Goal: Information Seeking & Learning: Learn about a topic

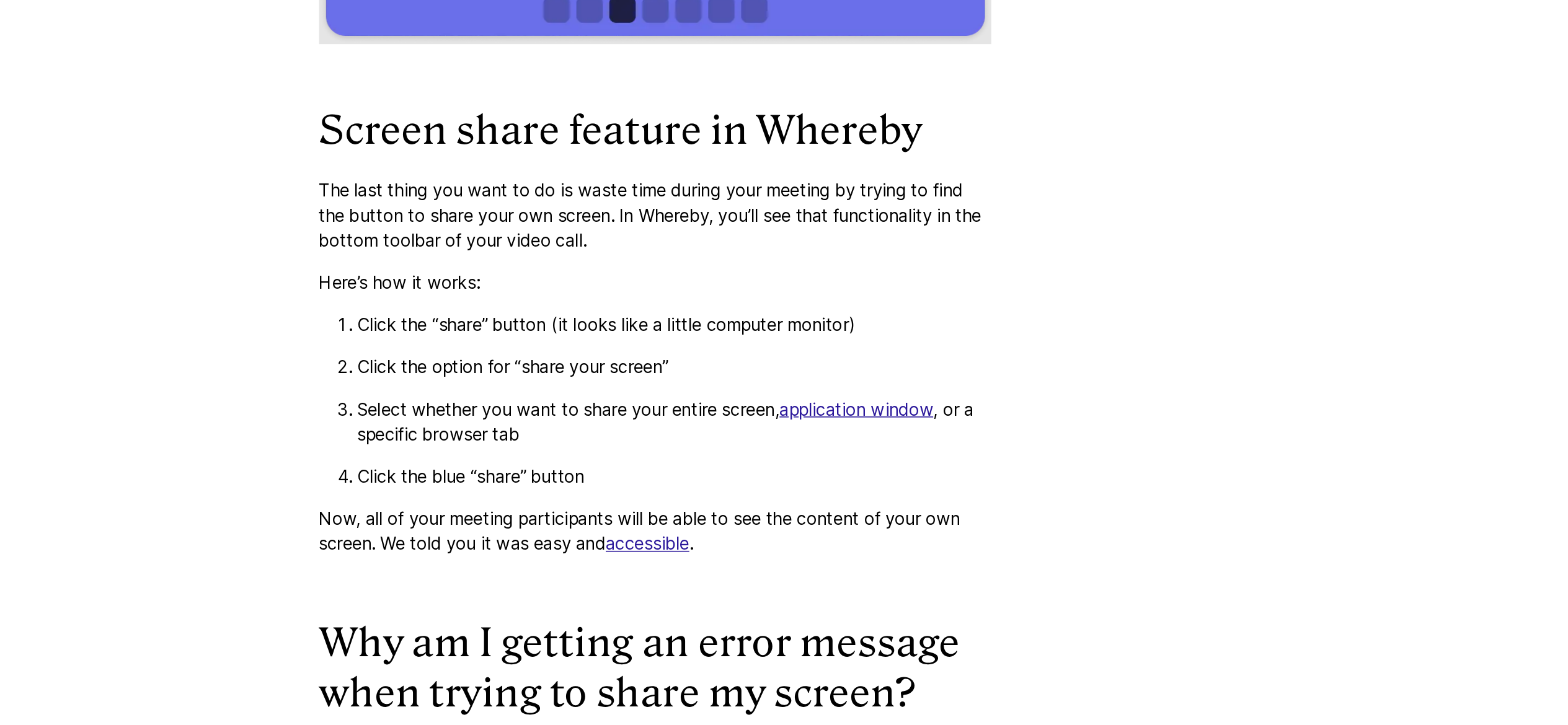
scroll to position [743, 0]
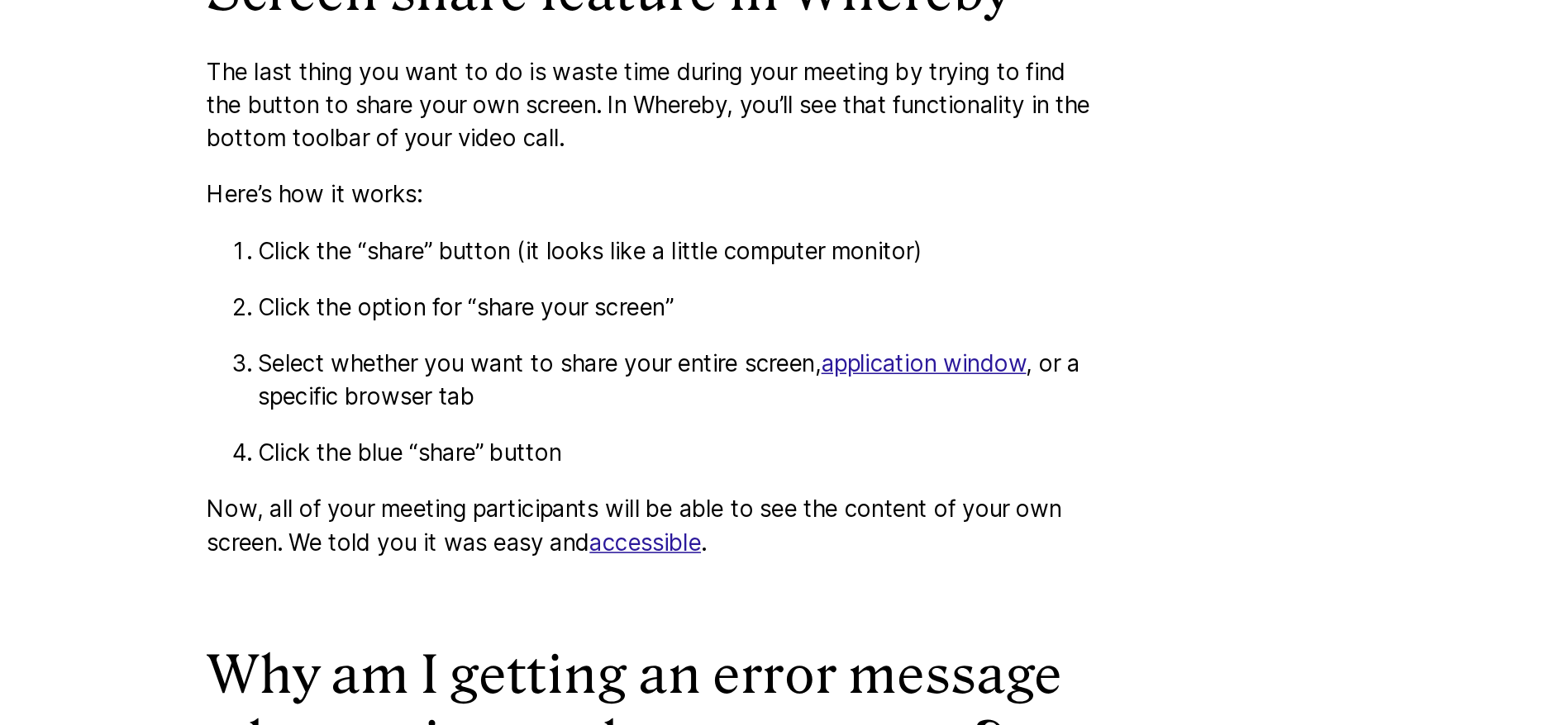
scroll to position [1191, 0]
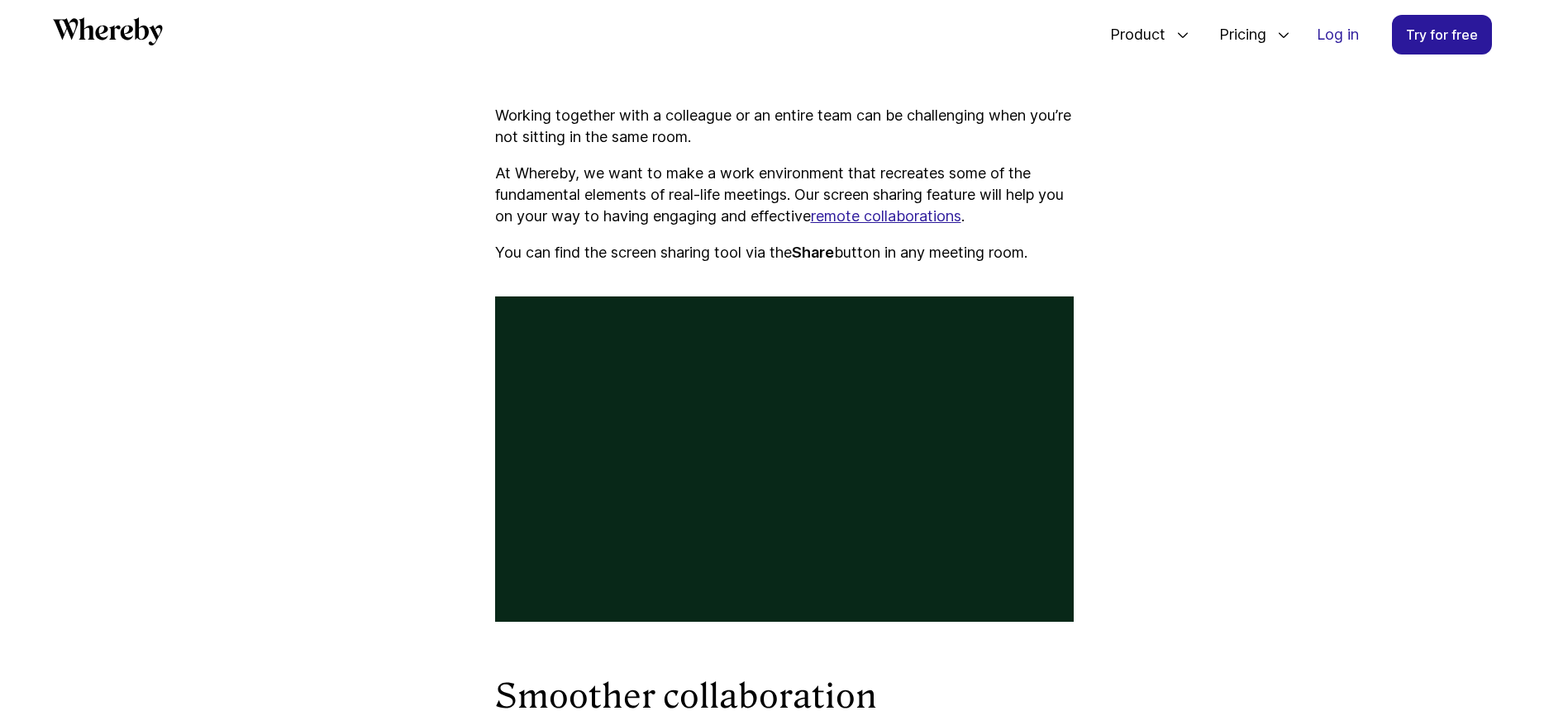
click at [715, 384] on img at bounding box center [784, 459] width 579 height 325
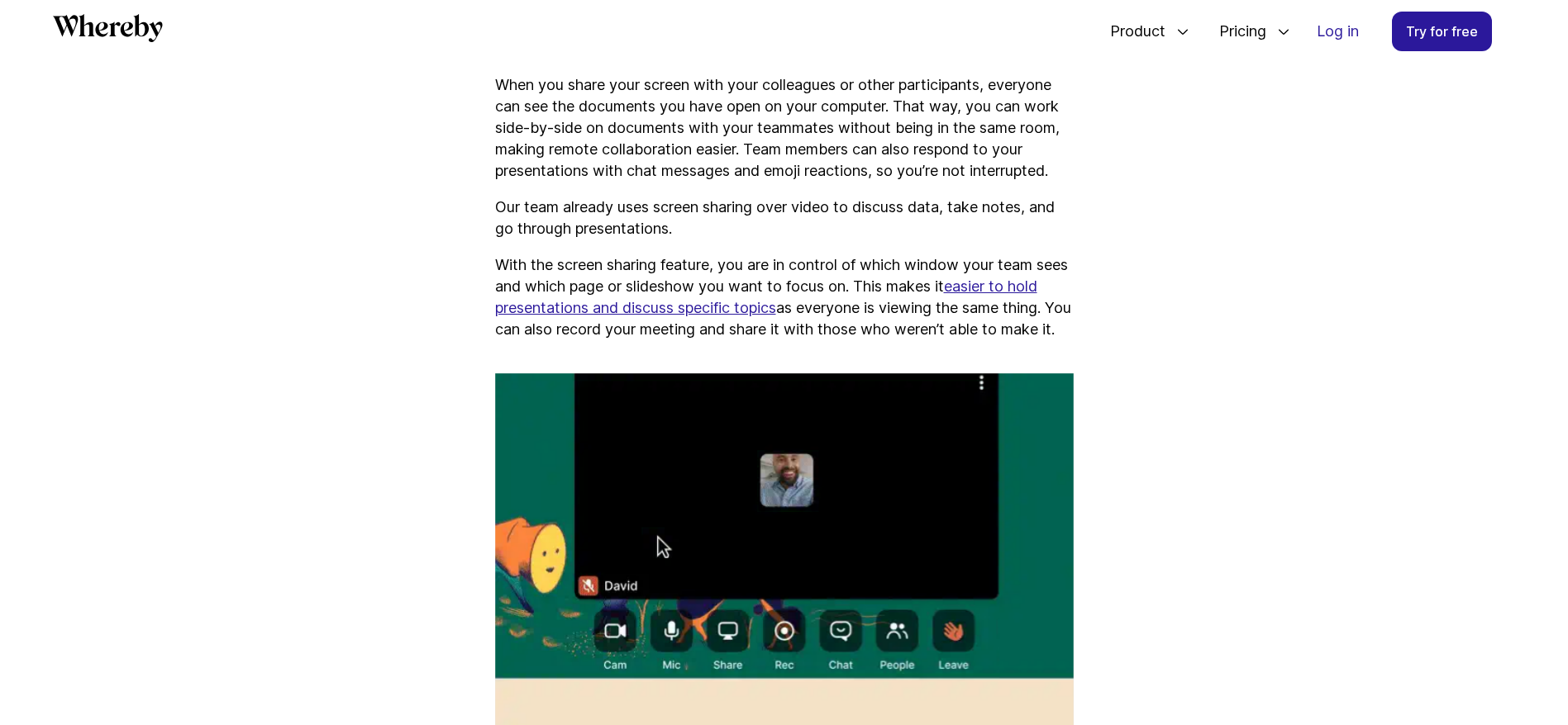
scroll to position [1282, 0]
